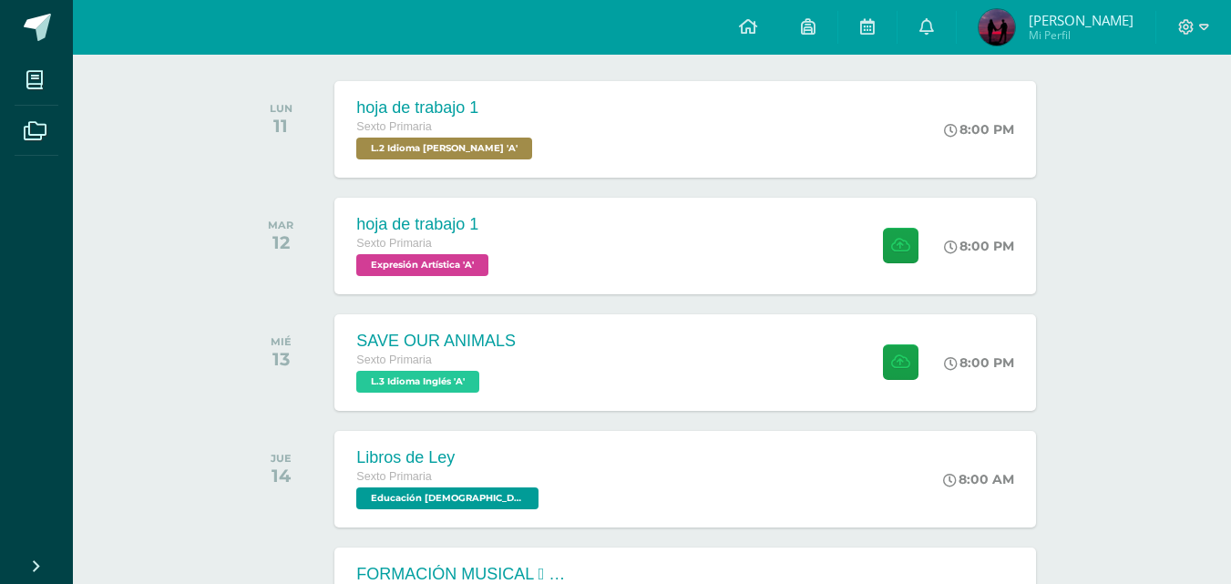
scroll to position [242, 0]
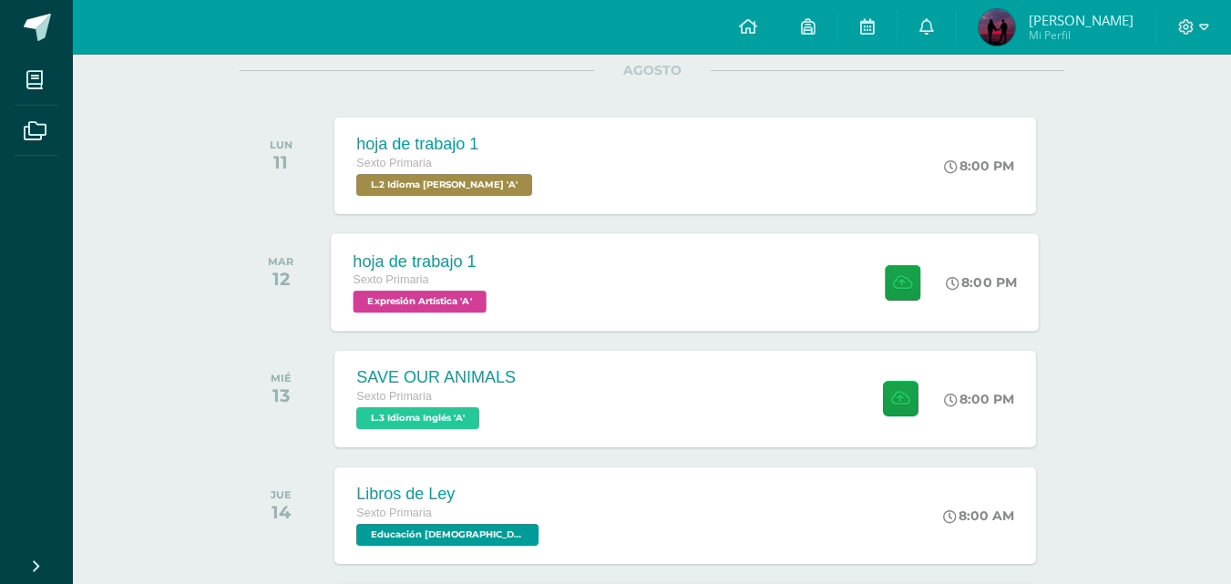
click at [455, 320] on div "hoja de trabajo 1 Sexto Primaria Expresión Artística 'A'" at bounding box center [423, 282] width 182 height 98
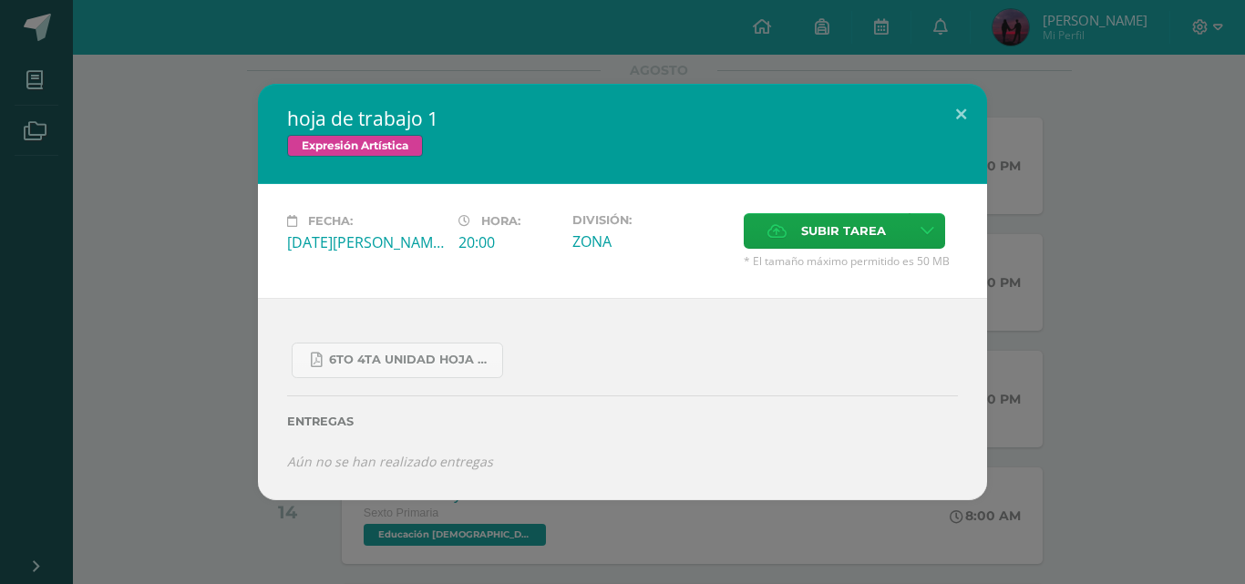
click at [198, 316] on div "hoja de trabajo 1 Expresión Artística Fecha: [DATE][PERSON_NAME] Hora: 20:00 Di…" at bounding box center [622, 292] width 1230 height 417
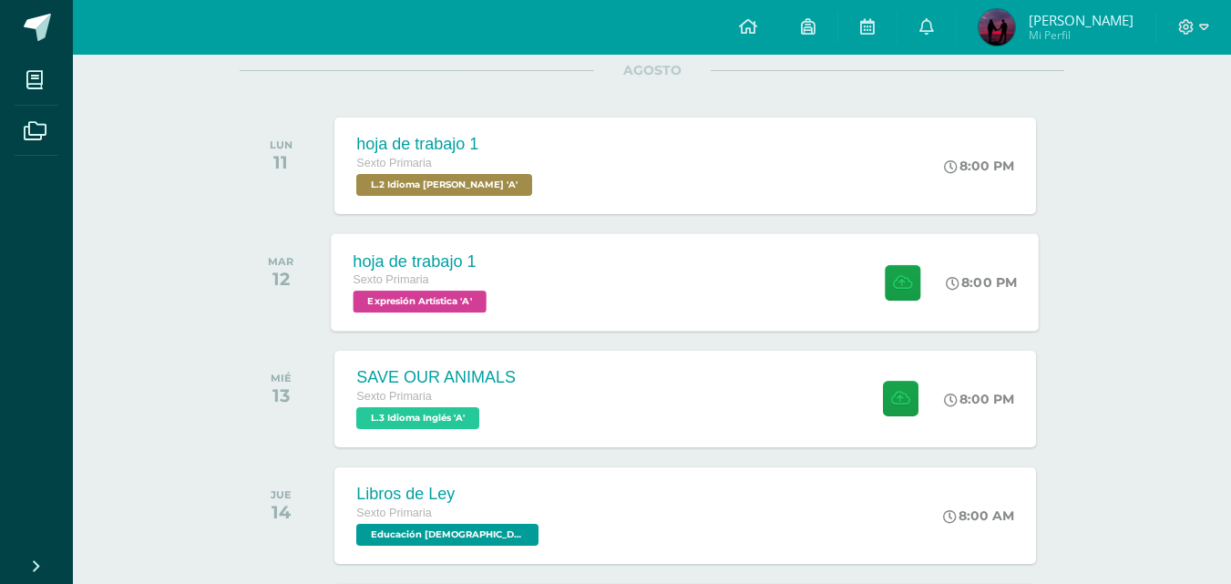
click at [382, 305] on span "Expresión Artística 'A'" at bounding box center [420, 302] width 133 height 22
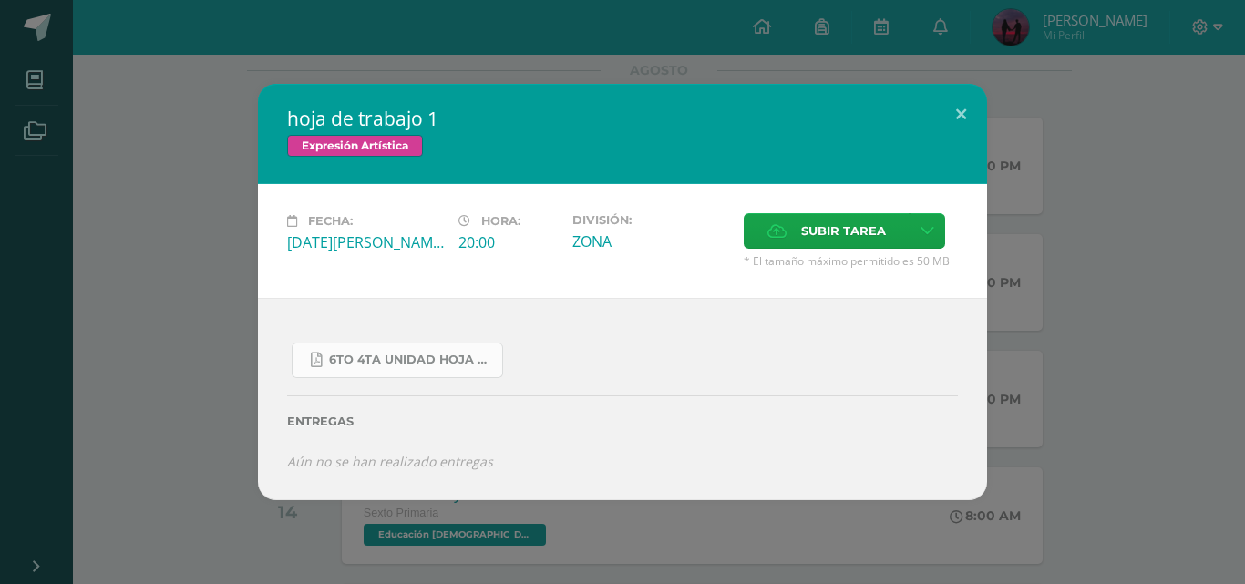
click at [392, 352] on link "6to 4ta unidad hoja de trabajo expresion.pdf" at bounding box center [397, 361] width 211 height 36
click at [961, 120] on button at bounding box center [961, 115] width 52 height 62
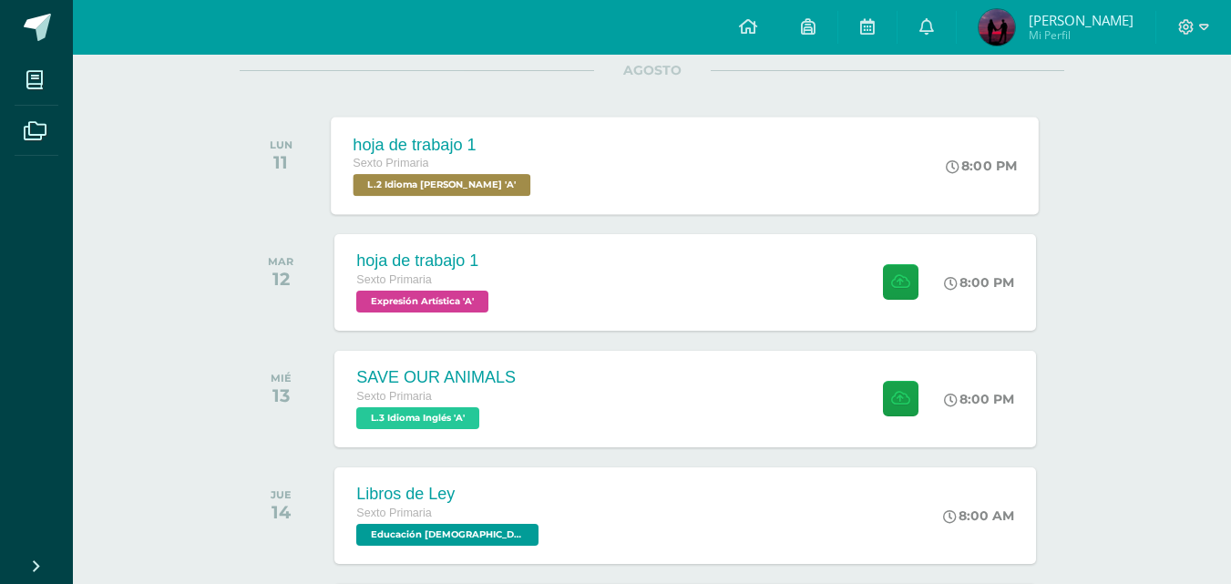
click at [463, 185] on span "L.2 Idioma [PERSON_NAME] 'A'" at bounding box center [443, 185] width 178 height 22
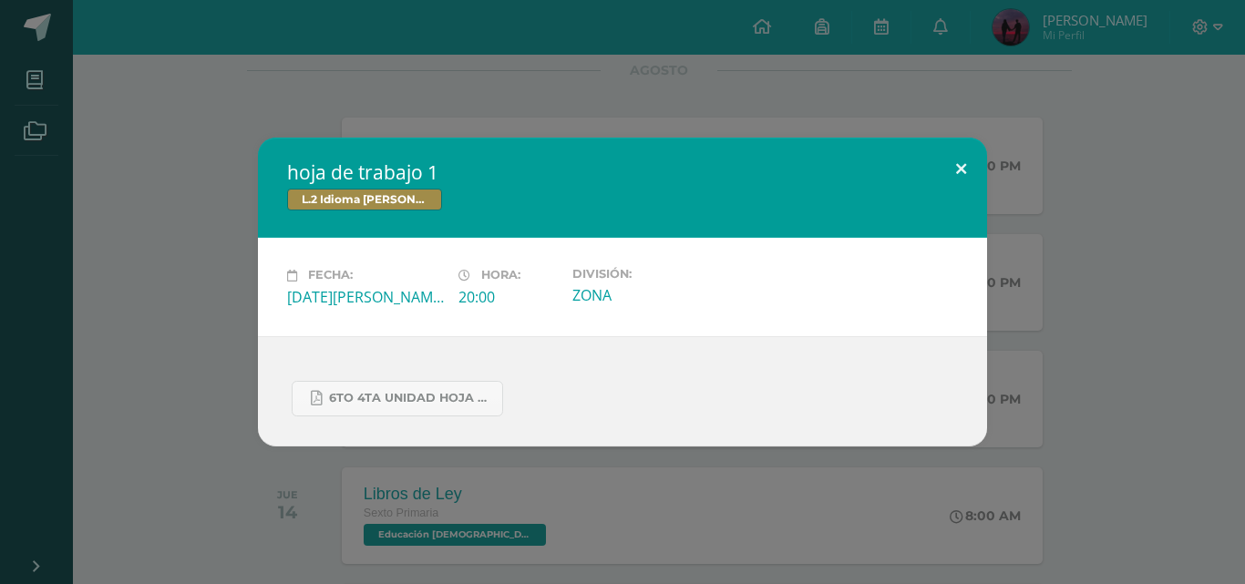
click at [958, 158] on button at bounding box center [961, 169] width 52 height 62
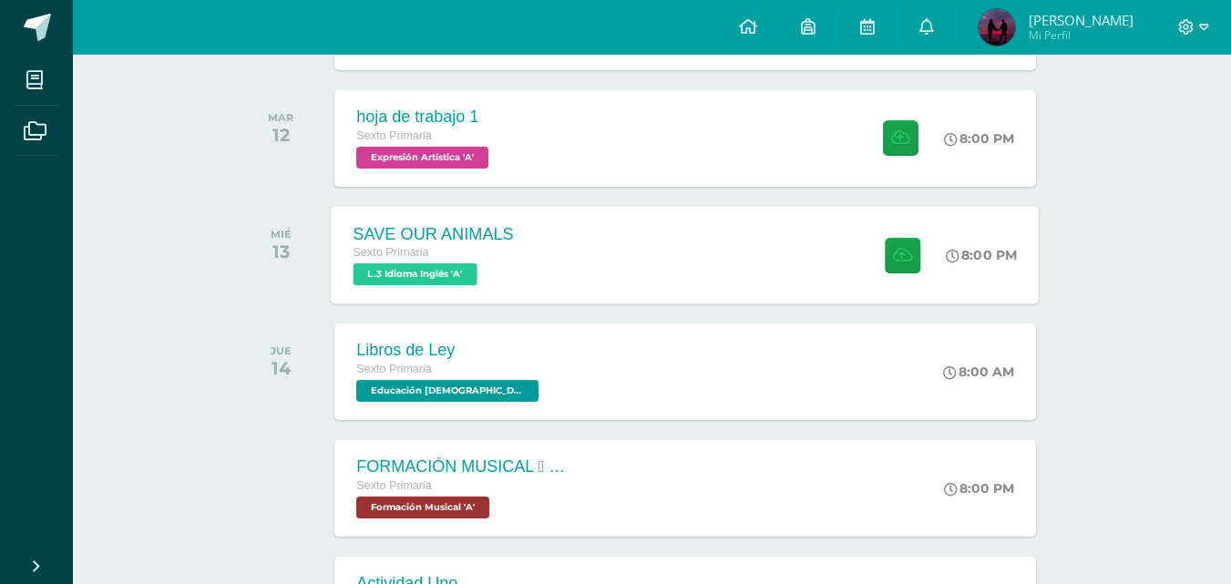
scroll to position [388, 0]
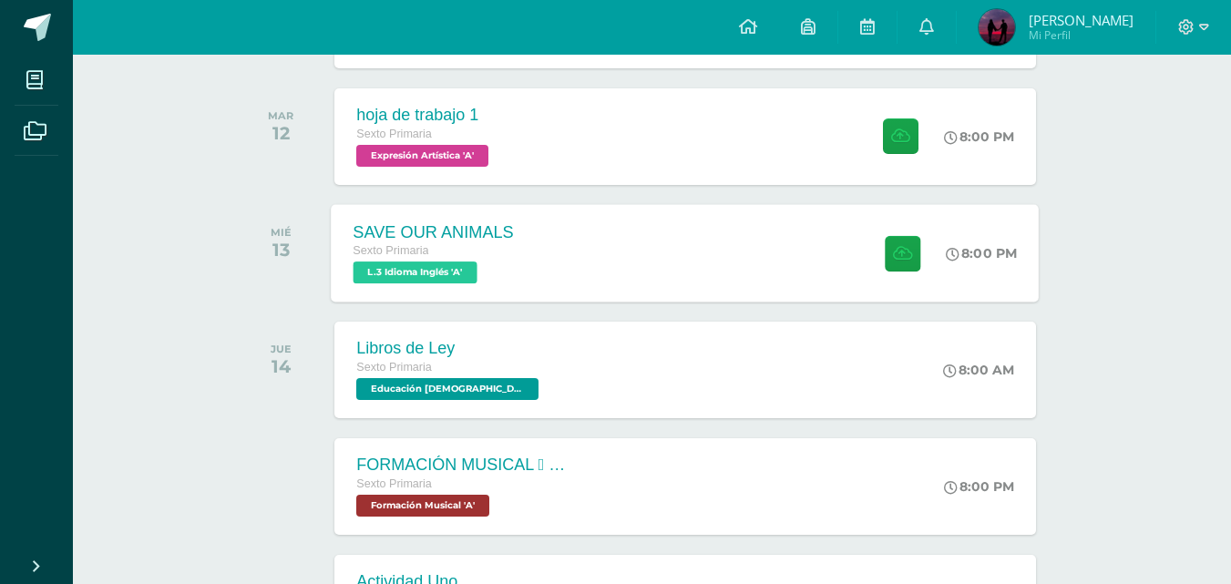
click at [437, 280] on span "L.3 Idioma Inglés 'A'" at bounding box center [416, 273] width 124 height 22
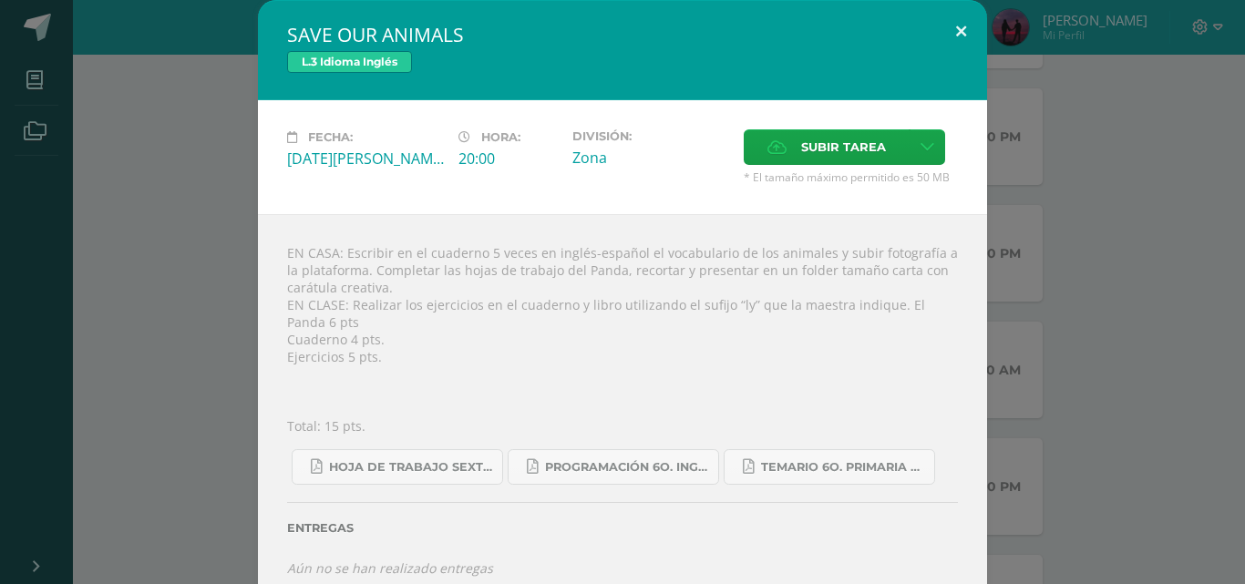
click at [954, 21] on button at bounding box center [961, 31] width 52 height 62
